Goal: Information Seeking & Learning: Learn about a topic

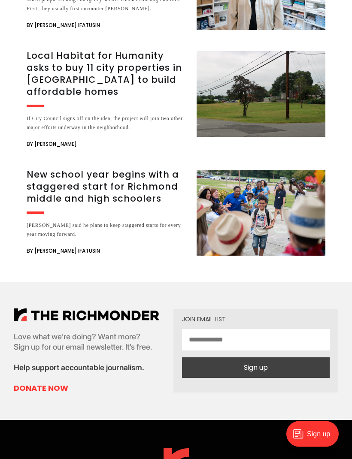
scroll to position [3055, 0]
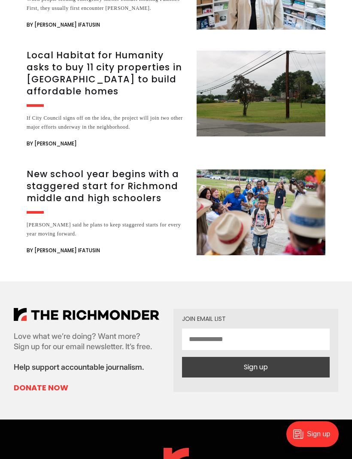
click at [66, 97] on h3 "Local Habitat for Humanity asks to buy 11 city properties in [GEOGRAPHIC_DATA] …" at bounding box center [106, 73] width 159 height 48
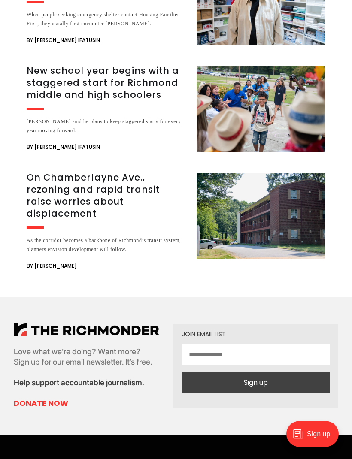
scroll to position [1696, 0]
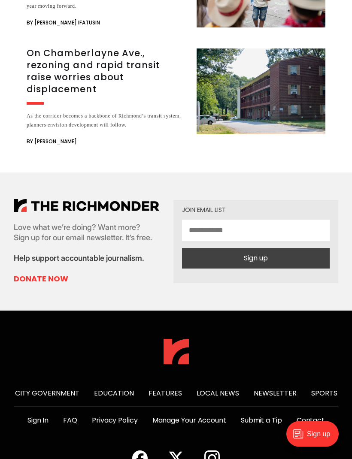
click at [128, 199] on img at bounding box center [86, 205] width 145 height 13
click at [125, 199] on img at bounding box center [86, 205] width 145 height 13
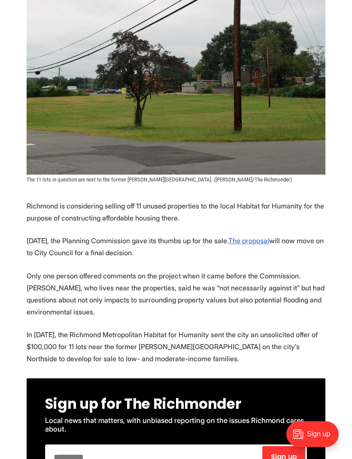
scroll to position [0, 0]
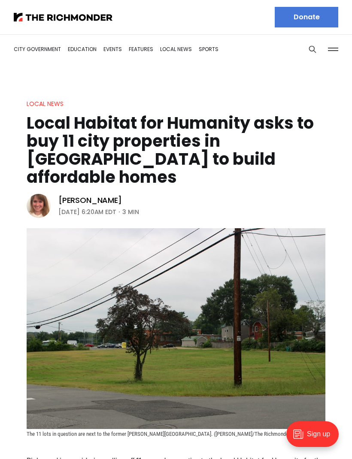
click at [74, 18] on img at bounding box center [63, 17] width 99 height 9
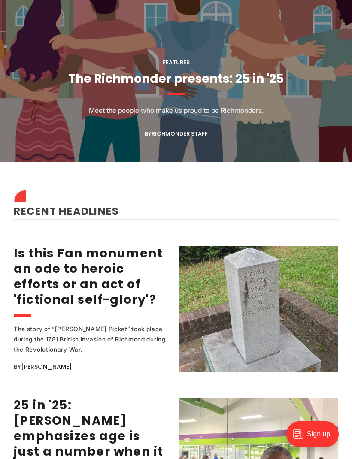
scroll to position [947, 0]
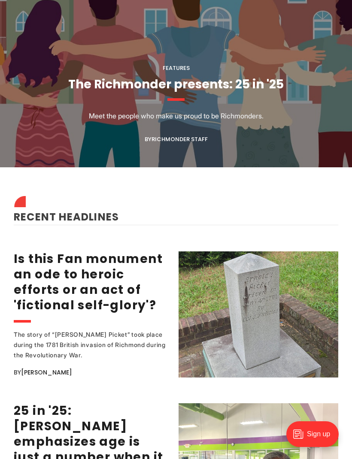
click at [209, 76] on link "The Richmonder presents: 25 in '25" at bounding box center [175, 84] width 215 height 17
click at [213, 76] on link "The Richmonder presents: 25 in '25" at bounding box center [175, 84] width 215 height 17
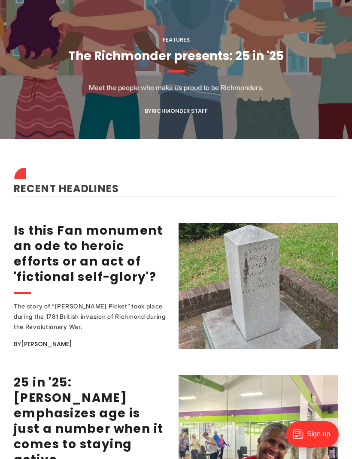
click at [200, 77] on figcaption "Features The Richmonder presents: 25 in '25 Meet the people who make us proud t…" at bounding box center [176, 4] width 352 height 270
click at [175, 64] on link "The Richmonder presents: 25 in '25" at bounding box center [175, 56] width 215 height 17
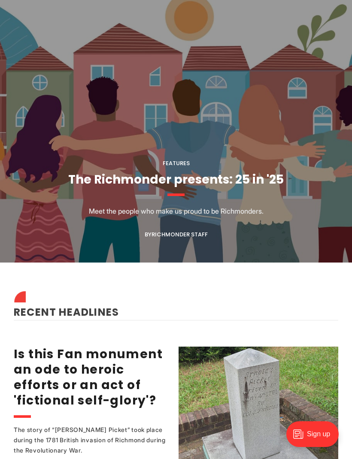
click at [224, 171] on link "The Richmonder presents: 25 in '25" at bounding box center [175, 179] width 215 height 17
click at [207, 206] on p "Meet the people who make us proud to be Richmonders." at bounding box center [176, 211] width 175 height 10
click at [203, 183] on figcaption "Features The Richmonder presents: 25 in '25 Meet the people who make us proud t…" at bounding box center [176, 128] width 352 height 270
click at [202, 188] on link "The Richmonder presents: 25 in '25" at bounding box center [175, 179] width 215 height 17
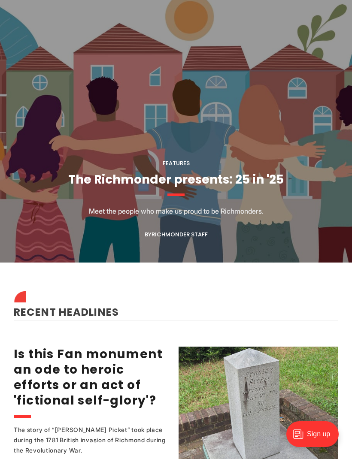
scroll to position [755, 0]
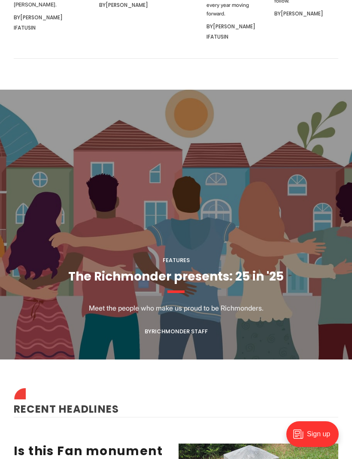
click at [192, 268] on link "The Richmonder presents: 25 in '25" at bounding box center [175, 276] width 215 height 17
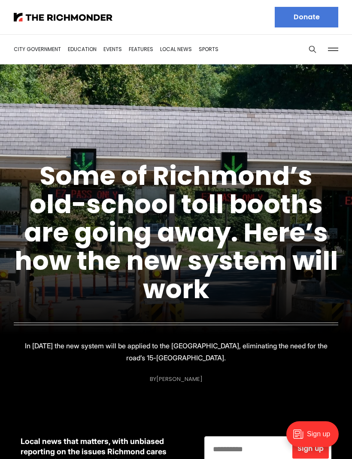
scroll to position [0, 0]
click at [72, 105] on img at bounding box center [176, 229] width 352 height 330
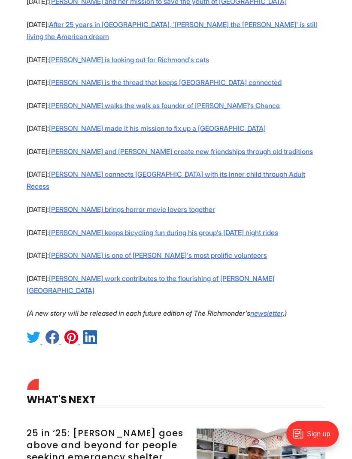
scroll to position [641, 0]
click at [81, 124] on link "Bob Argabright made it his mission to fix up a South Richmond park" at bounding box center [157, 128] width 217 height 9
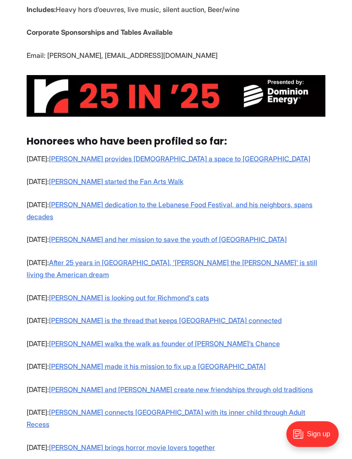
scroll to position [0, 0]
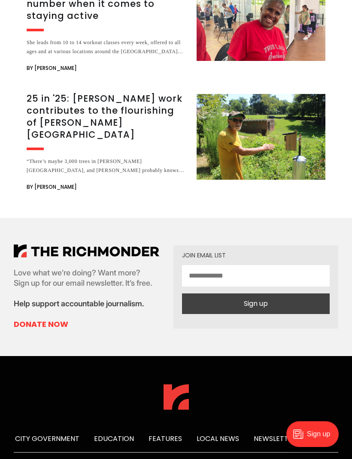
scroll to position [2483, 0]
